Goal: Information Seeking & Learning: Learn about a topic

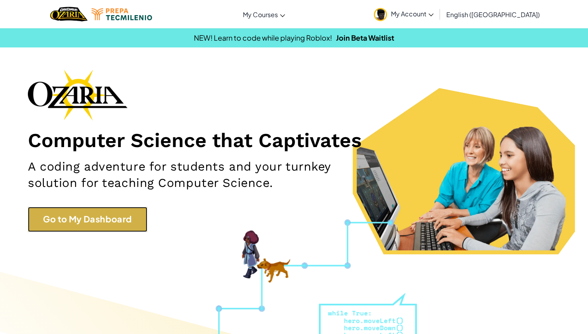
click at [130, 229] on link "Go to My Dashboard" at bounding box center [87, 219] width 119 height 25
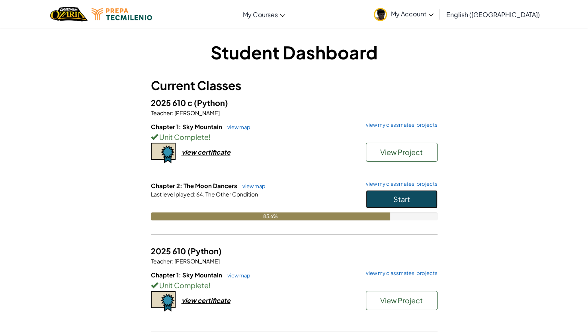
click at [414, 201] on button "Start" at bounding box center [402, 199] width 72 height 18
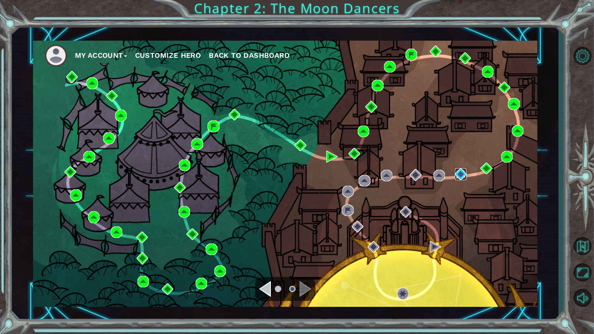
click at [464, 176] on img at bounding box center [461, 174] width 12 height 12
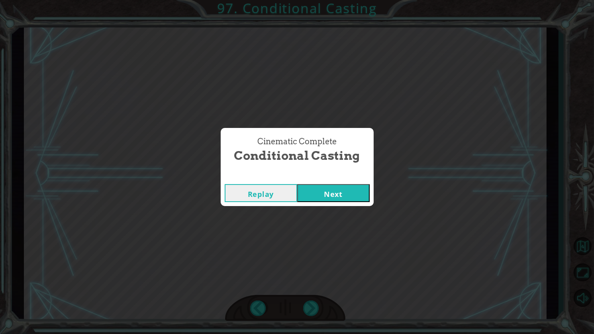
click at [341, 179] on div "Cinematic Complete" at bounding box center [297, 176] width 153 height 8
click at [341, 200] on button "Next" at bounding box center [333, 193] width 72 height 18
